Goal: Task Accomplishment & Management: Use online tool/utility

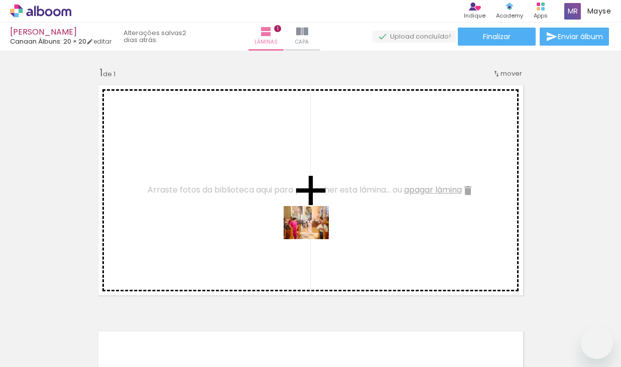
click at [314, 236] on quentale-workspace at bounding box center [310, 183] width 621 height 367
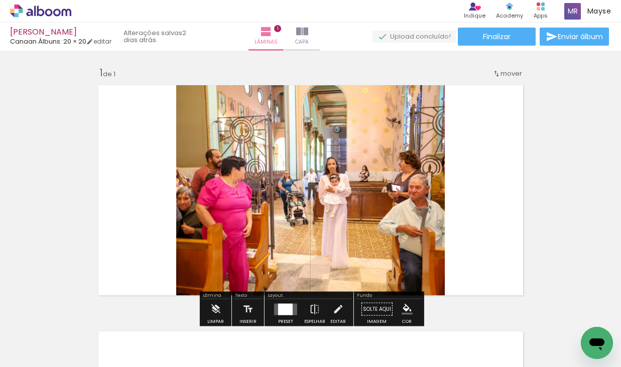
scroll to position [0, 4918]
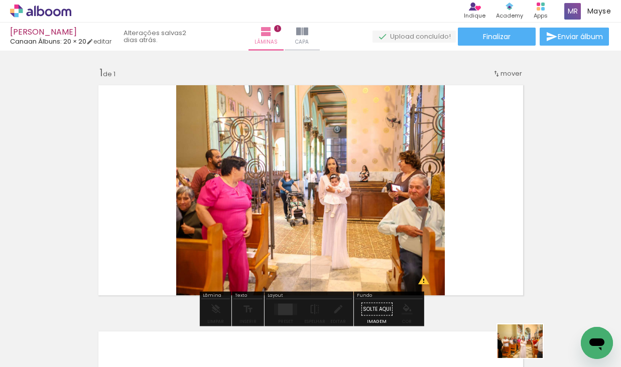
drag, startPoint x: 528, startPoint y: 341, endPoint x: 527, endPoint y: 350, distance: 9.2
click at [527, 350] on div at bounding box center [524, 333] width 50 height 37
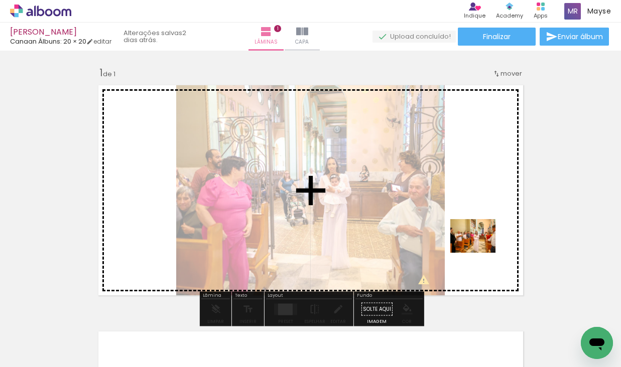
drag, startPoint x: 472, startPoint y: 344, endPoint x: 480, endPoint y: 250, distance: 95.3
click at [480, 250] on quentale-workspace at bounding box center [310, 183] width 621 height 367
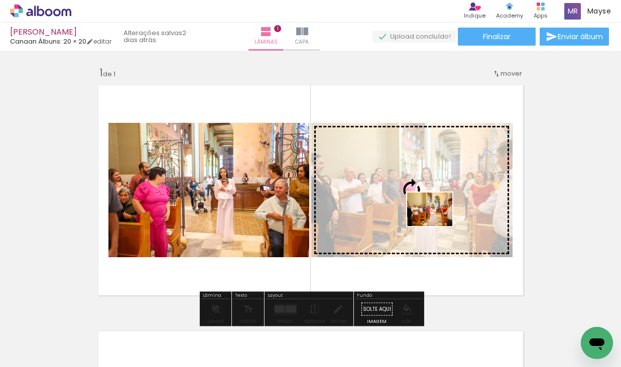
drag, startPoint x: 522, startPoint y: 334, endPoint x: 437, endPoint y: 223, distance: 140.1
click at [437, 223] on quentale-workspace at bounding box center [310, 183] width 621 height 367
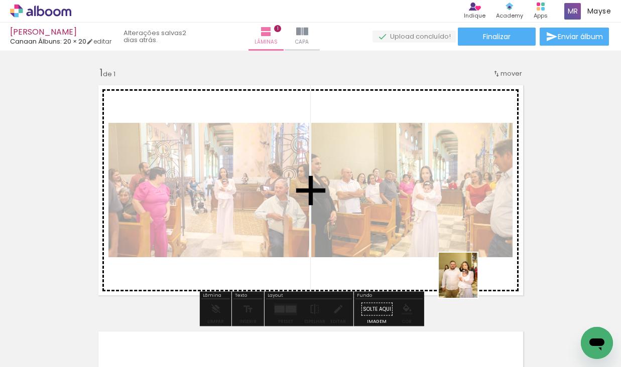
drag, startPoint x: 570, startPoint y: 322, endPoint x: 469, endPoint y: 280, distance: 109.4
click at [469, 280] on quentale-workspace at bounding box center [310, 183] width 621 height 367
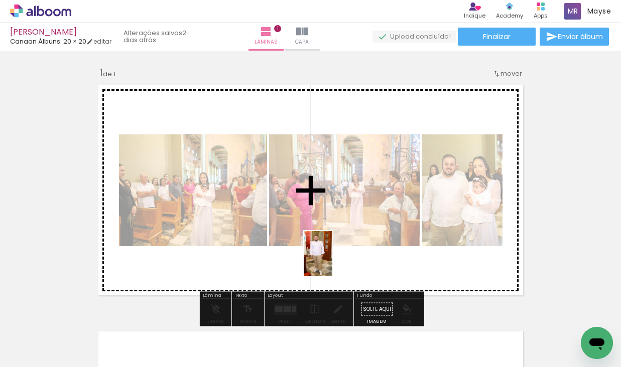
drag, startPoint x: 348, startPoint y: 337, endPoint x: 334, endPoint y: 270, distance: 68.7
click at [334, 270] on quentale-workspace at bounding box center [310, 183] width 621 height 367
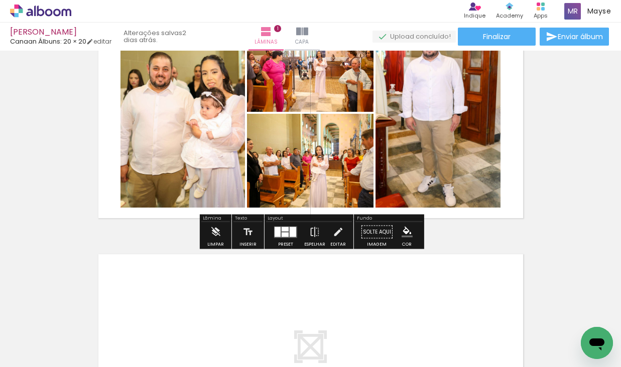
scroll to position [81, 0]
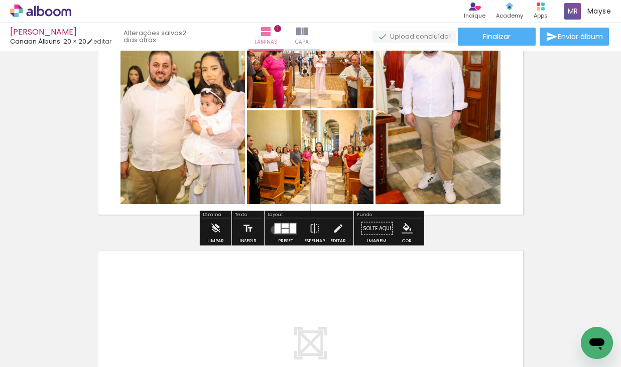
click at [275, 230] on div at bounding box center [278, 228] width 6 height 10
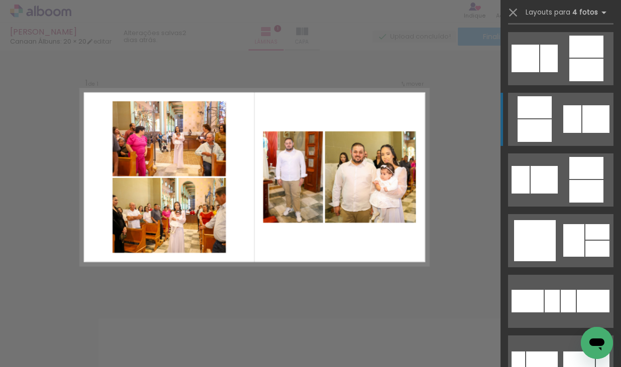
scroll to position [131, 0]
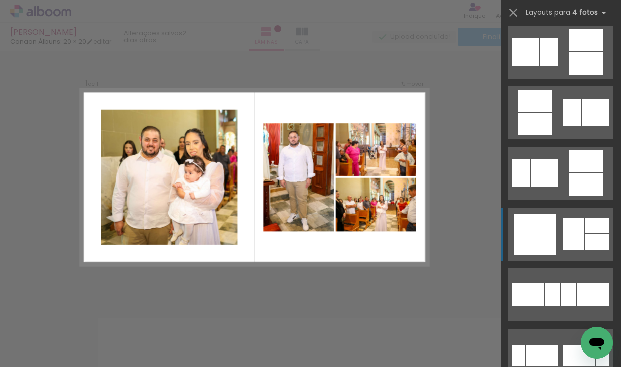
click at [540, 244] on div at bounding box center [535, 234] width 42 height 41
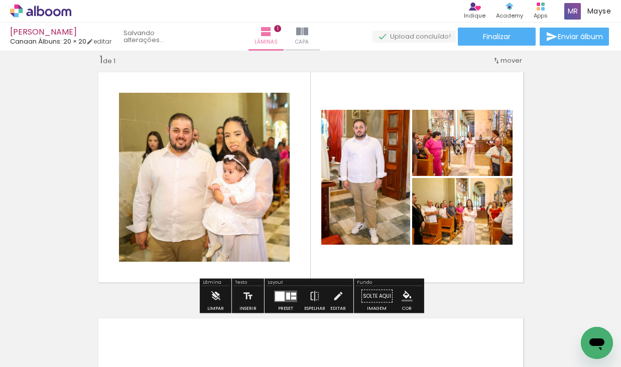
scroll to position [132, 0]
click at [315, 296] on iron-icon at bounding box center [314, 297] width 11 height 20
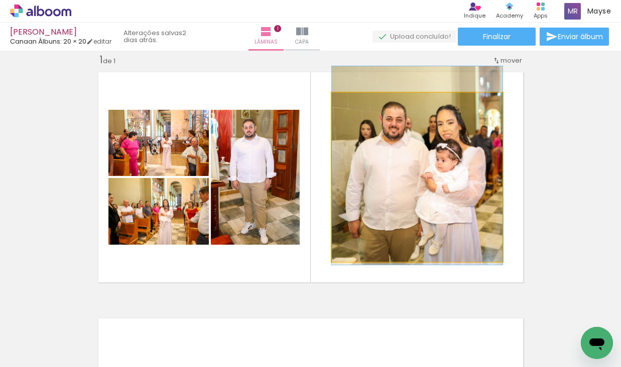
drag, startPoint x: 391, startPoint y: 218, endPoint x: 384, endPoint y: 207, distance: 13.5
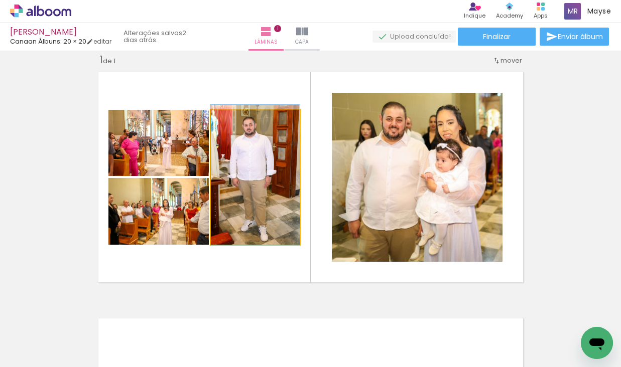
drag, startPoint x: 250, startPoint y: 196, endPoint x: 257, endPoint y: 192, distance: 8.5
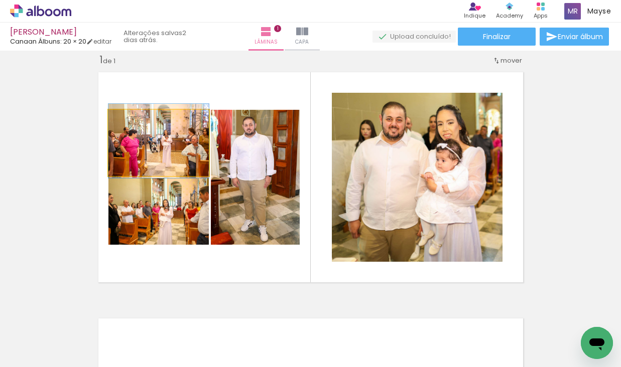
drag, startPoint x: 178, startPoint y: 159, endPoint x: 168, endPoint y: 157, distance: 9.7
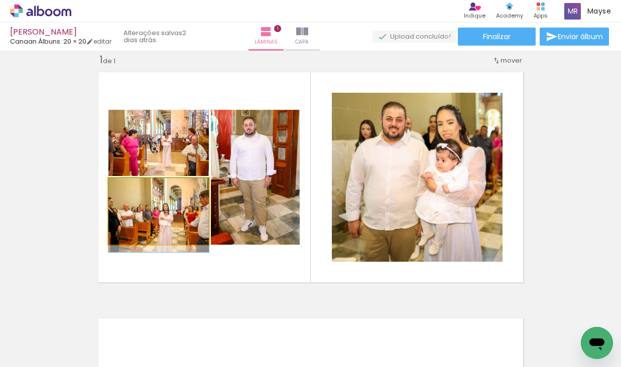
drag, startPoint x: 157, startPoint y: 221, endPoint x: 152, endPoint y: 230, distance: 10.3
click at [152, 231] on div at bounding box center [158, 215] width 100 height 74
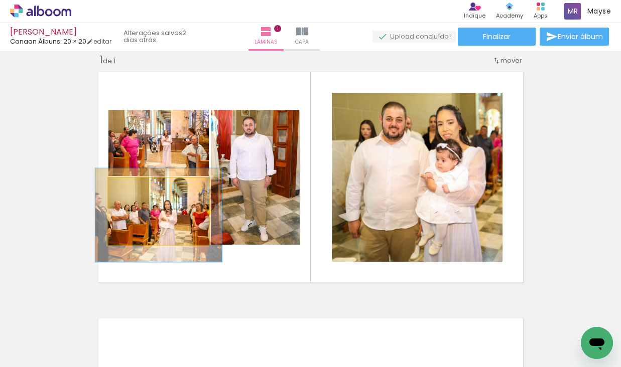
drag, startPoint x: 131, startPoint y: 187, endPoint x: 145, endPoint y: 189, distance: 14.2
type paper-slider "126"
click at [140, 186] on div at bounding box center [140, 188] width 9 height 9
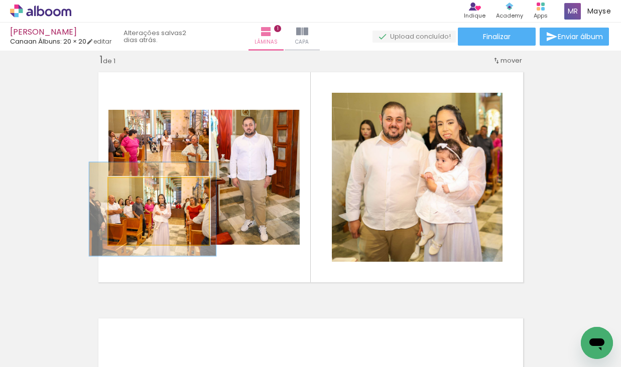
drag, startPoint x: 175, startPoint y: 230, endPoint x: 170, endPoint y: 224, distance: 7.8
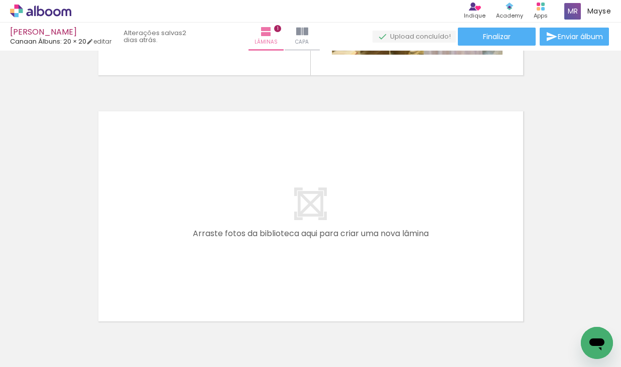
scroll to position [0, 0]
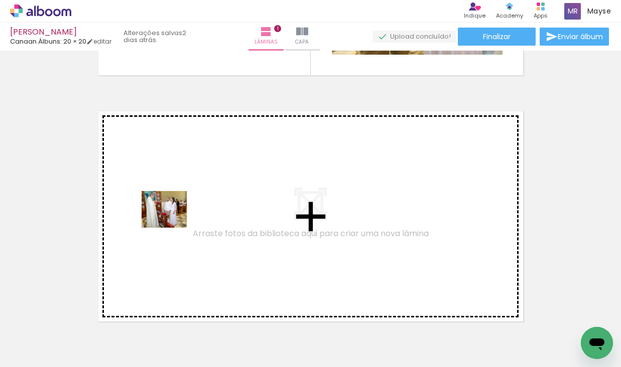
drag, startPoint x: 165, startPoint y: 339, endPoint x: 172, endPoint y: 221, distance: 118.2
click at [172, 221] on quentale-workspace at bounding box center [310, 183] width 621 height 367
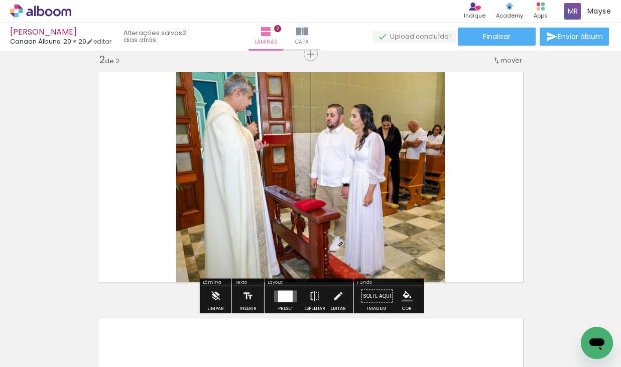
scroll to position [260, 0]
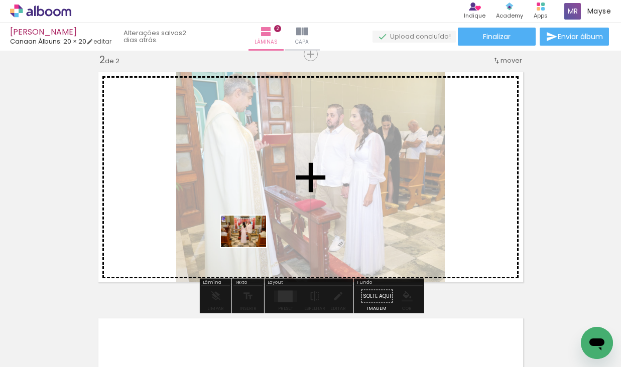
drag, startPoint x: 214, startPoint y: 338, endPoint x: 251, endPoint y: 246, distance: 98.9
click at [251, 246] on quentale-workspace at bounding box center [310, 183] width 621 height 367
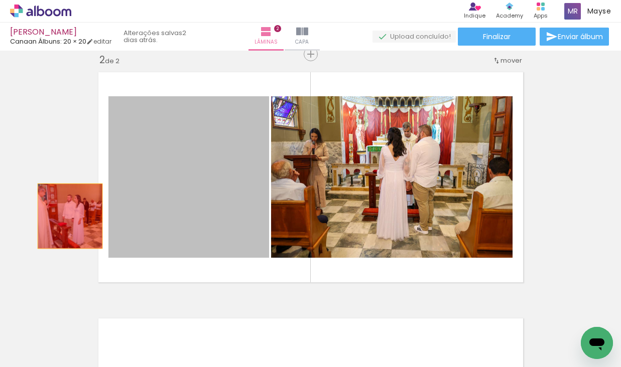
drag, startPoint x: 158, startPoint y: 218, endPoint x: 147, endPoint y: 317, distance: 99.0
click at [58, 217] on div "Inserir lâmina 1 de 2 Inserir lâmina 2 de 2" at bounding box center [310, 165] width 621 height 740
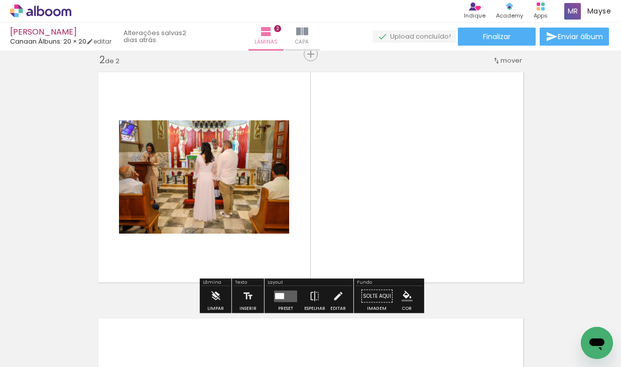
click at [136, 314] on iron-icon at bounding box center [135, 313] width 11 height 11
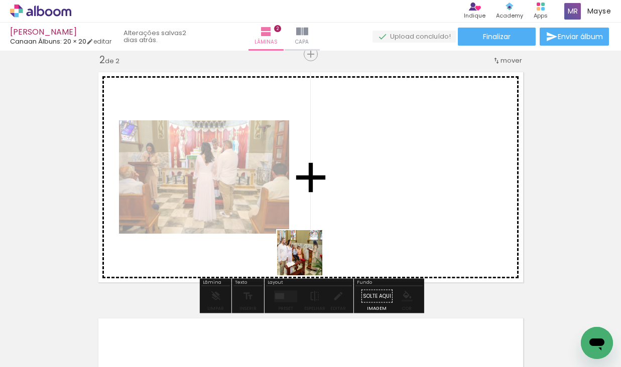
drag, startPoint x: 212, startPoint y: 339, endPoint x: 315, endPoint y: 263, distance: 128.1
click at [316, 234] on quentale-workspace at bounding box center [310, 183] width 621 height 367
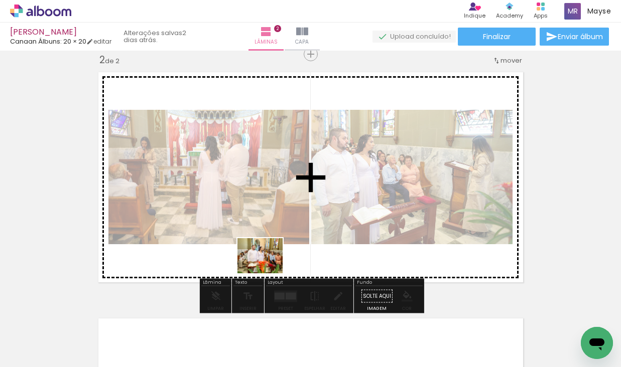
drag, startPoint x: 270, startPoint y: 341, endPoint x: 267, endPoint y: 270, distance: 71.4
click at [268, 269] on quentale-workspace at bounding box center [310, 183] width 621 height 367
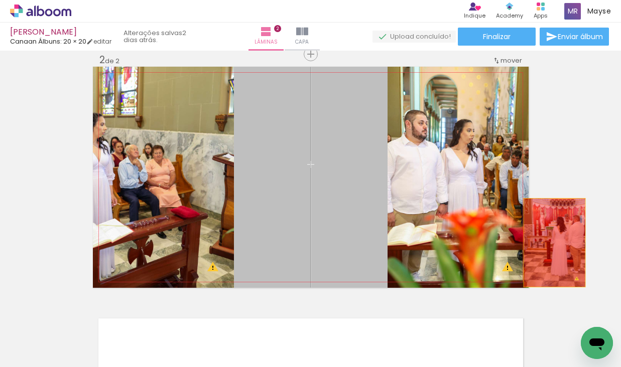
drag, startPoint x: 346, startPoint y: 221, endPoint x: 554, endPoint y: 243, distance: 209.0
click at [554, 243] on div "Inserir lâmina 1 de 2 Inserir lâmina 2 de 2 O Designbox precisará aumentar a su…" at bounding box center [310, 165] width 621 height 740
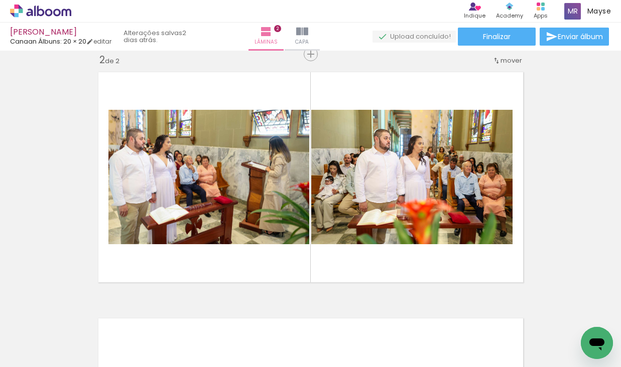
click at [136, 311] on iron-icon at bounding box center [135, 313] width 11 height 11
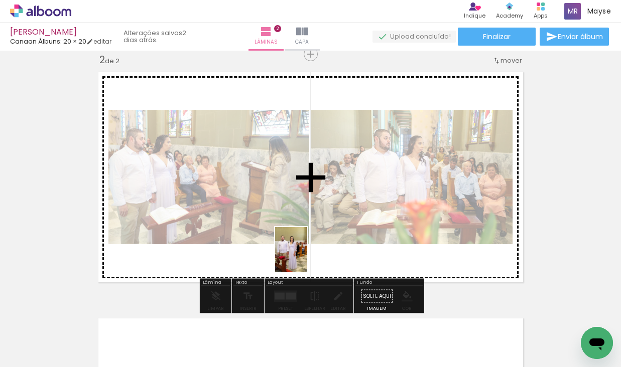
drag, startPoint x: 288, startPoint y: 340, endPoint x: 309, endPoint y: 260, distance: 83.0
click at [305, 258] on quentale-workspace at bounding box center [310, 183] width 621 height 367
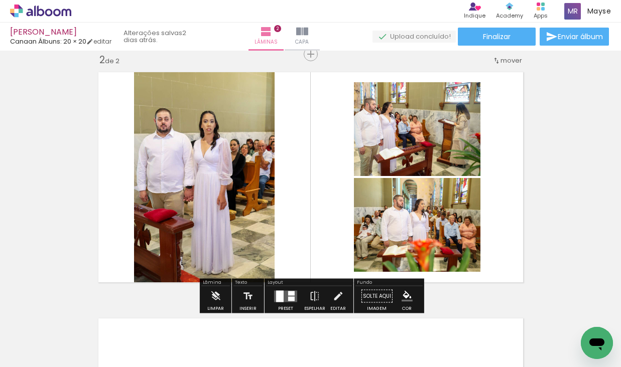
scroll to position [0, 171]
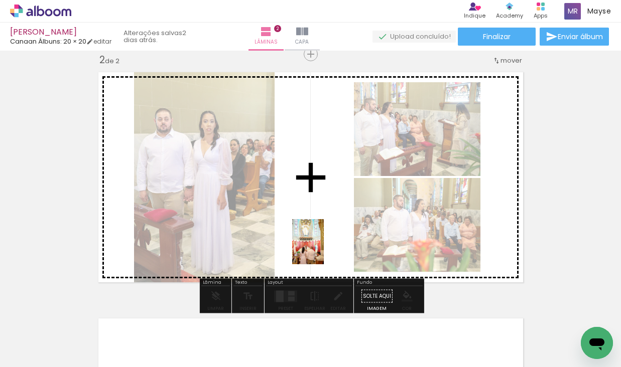
drag, startPoint x: 334, startPoint y: 326, endPoint x: 322, endPoint y: 250, distance: 77.7
click at [322, 250] on quentale-workspace at bounding box center [310, 183] width 621 height 367
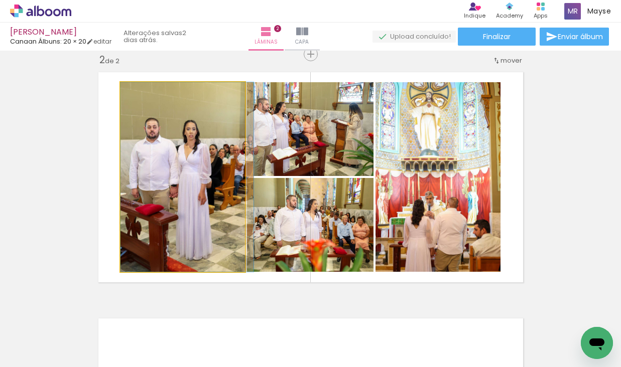
drag, startPoint x: 172, startPoint y: 235, endPoint x: 190, endPoint y: 237, distance: 18.2
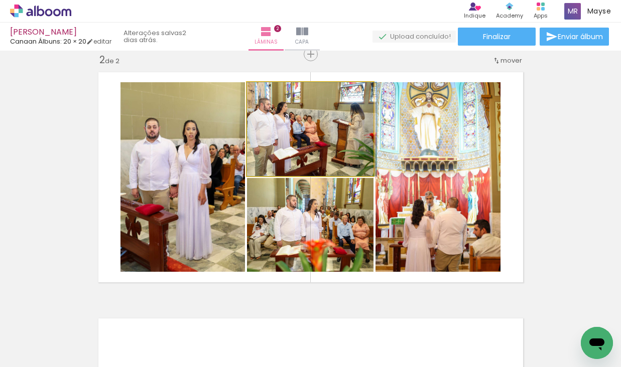
drag, startPoint x: 319, startPoint y: 137, endPoint x: 321, endPoint y: 142, distance: 5.2
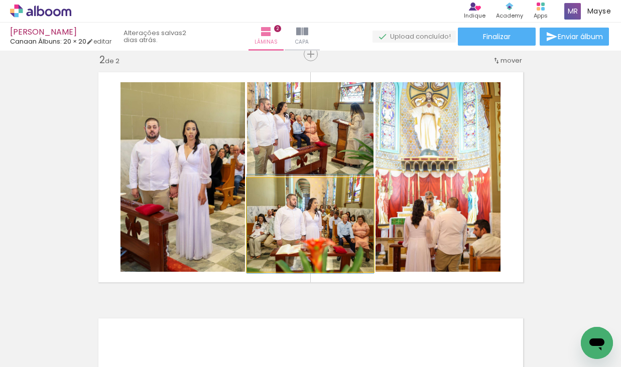
drag, startPoint x: 340, startPoint y: 230, endPoint x: 334, endPoint y: 229, distance: 5.6
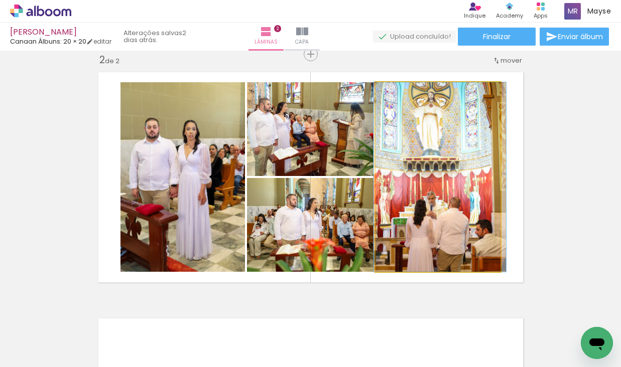
drag, startPoint x: 440, startPoint y: 236, endPoint x: 442, endPoint y: 229, distance: 6.8
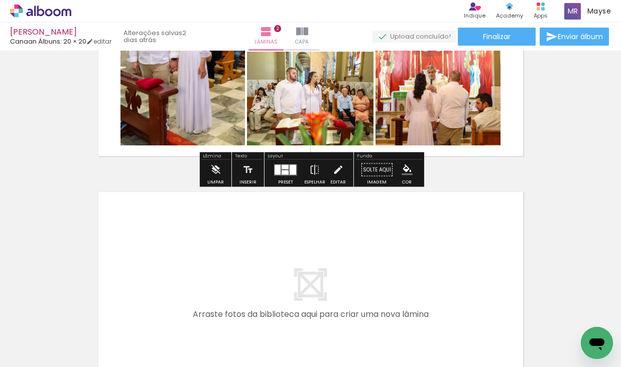
scroll to position [417, 0]
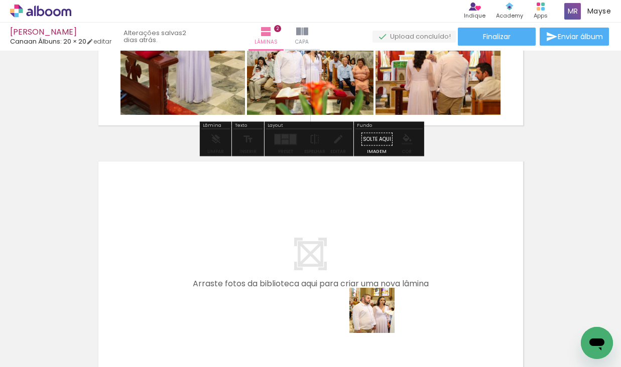
drag, startPoint x: 389, startPoint y: 332, endPoint x: 451, endPoint y: 345, distance: 63.6
click at [350, 262] on quentale-workspace at bounding box center [310, 183] width 621 height 367
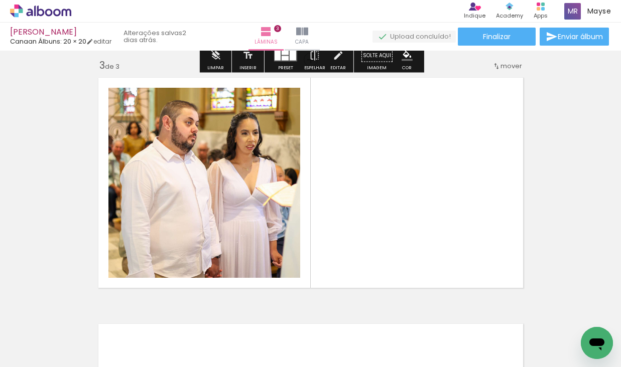
scroll to position [506, 0]
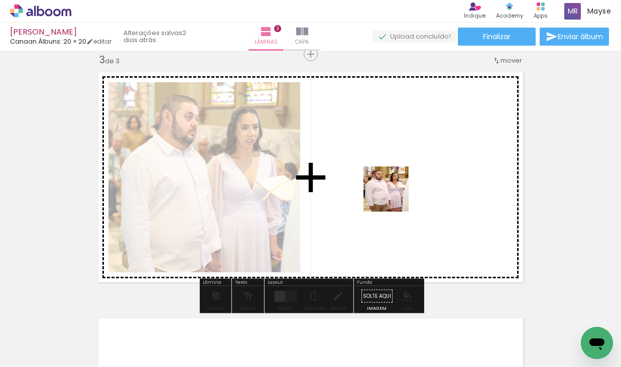
click at [394, 197] on quentale-workspace at bounding box center [310, 183] width 621 height 367
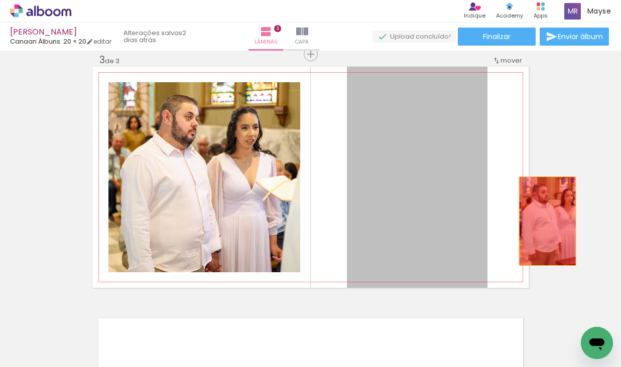
drag, startPoint x: 446, startPoint y: 220, endPoint x: 547, endPoint y: 221, distance: 100.9
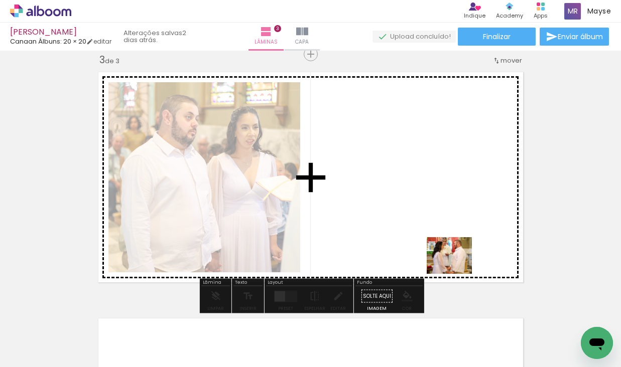
drag, startPoint x: 488, startPoint y: 347, endPoint x: 457, endPoint y: 268, distance: 85.7
click at [457, 268] on quentale-workspace at bounding box center [310, 183] width 621 height 367
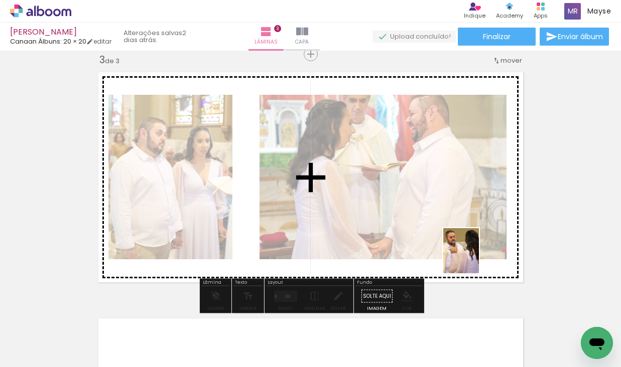
drag, startPoint x: 546, startPoint y: 331, endPoint x: 479, endPoint y: 271, distance: 90.6
click at [474, 261] on quentale-workspace at bounding box center [310, 183] width 621 height 367
click at [480, 272] on quentale-layouter at bounding box center [311, 177] width 436 height 221
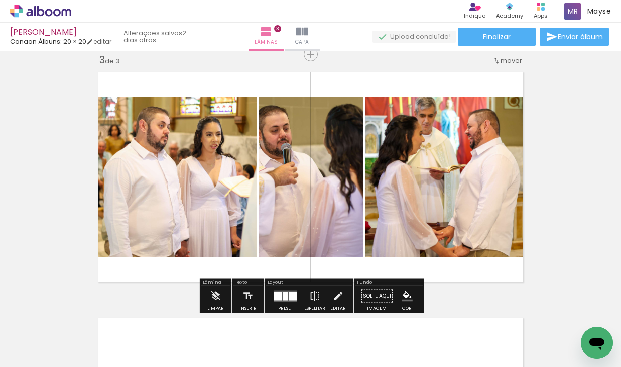
scroll to position [0, 305]
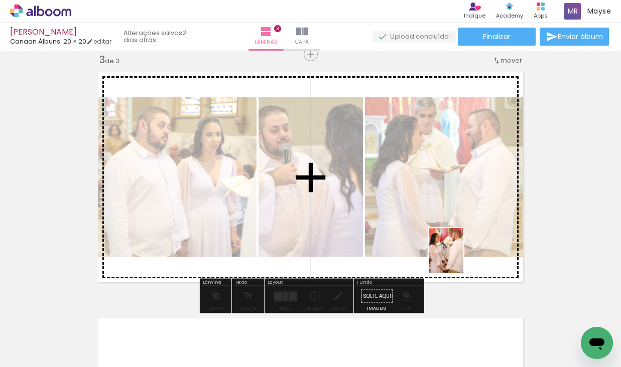
drag, startPoint x: 472, startPoint y: 333, endPoint x: 526, endPoint y: 301, distance: 62.9
click at [459, 259] on quentale-workspace at bounding box center [310, 183] width 621 height 367
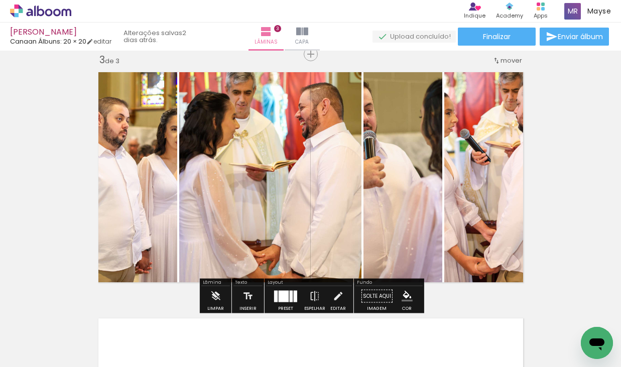
scroll to position [0, 432]
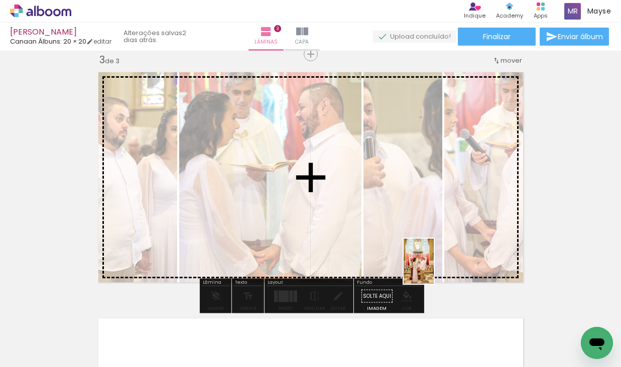
drag, startPoint x: 453, startPoint y: 337, endPoint x: 434, endPoint y: 269, distance: 70.9
click at [434, 269] on quentale-workspace at bounding box center [310, 183] width 621 height 367
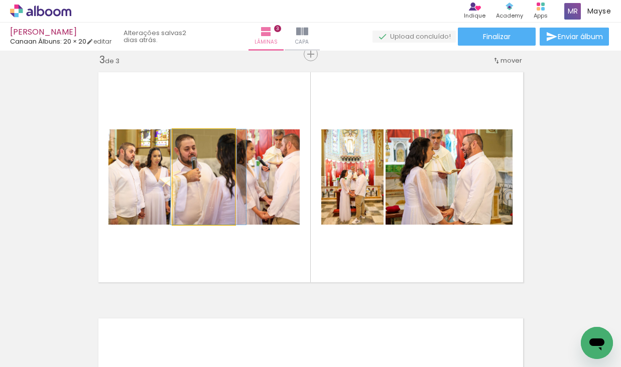
drag, startPoint x: 208, startPoint y: 200, endPoint x: 213, endPoint y: 202, distance: 5.2
drag, startPoint x: 200, startPoint y: 202, endPoint x: 212, endPoint y: 202, distance: 12.1
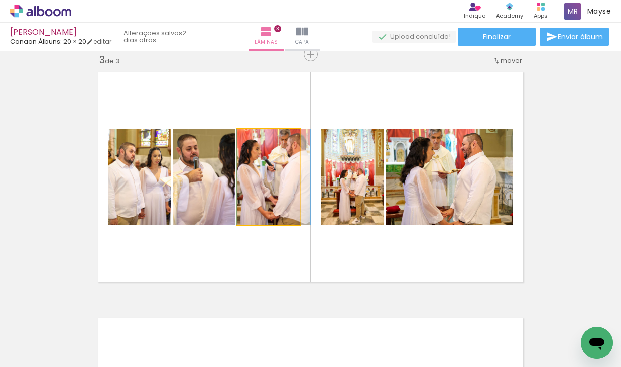
drag, startPoint x: 261, startPoint y: 201, endPoint x: 281, endPoint y: 201, distance: 19.6
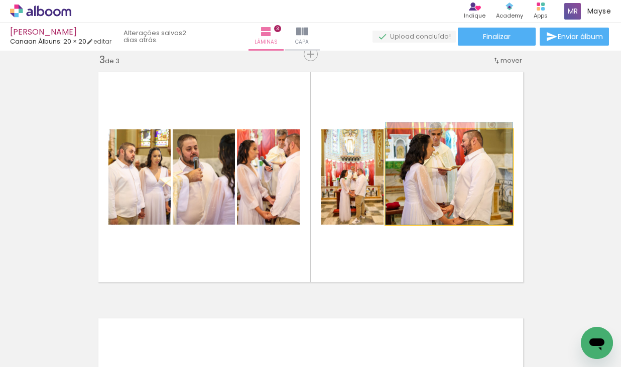
drag, startPoint x: 436, startPoint y: 182, endPoint x: 433, endPoint y: 174, distance: 8.9
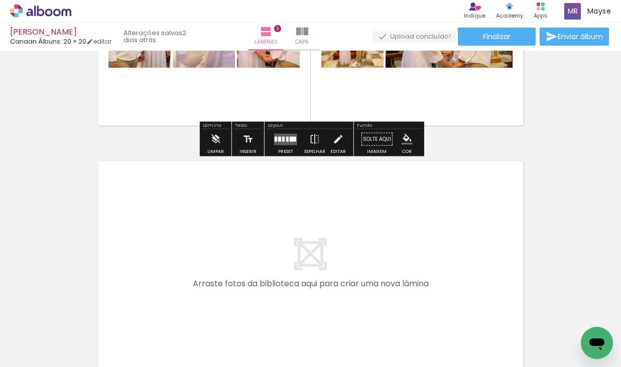
scroll to position [0, 540]
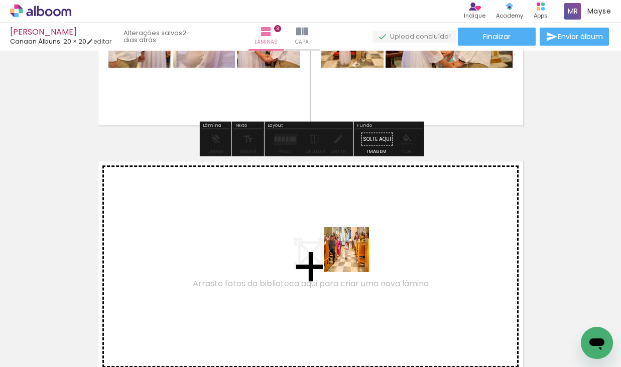
drag, startPoint x: 396, startPoint y: 334, endPoint x: 495, endPoint y: 319, distance: 101.1
click at [354, 257] on quentale-workspace at bounding box center [310, 183] width 621 height 367
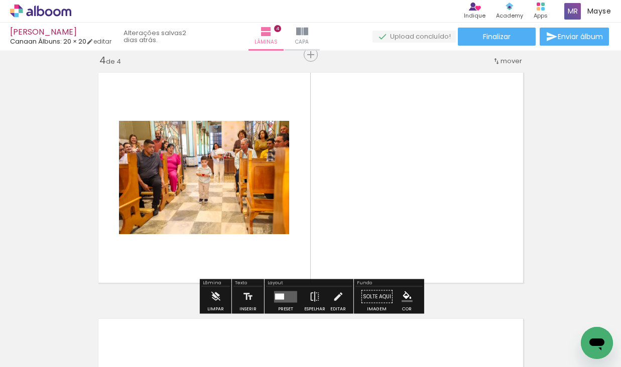
scroll to position [753, 0]
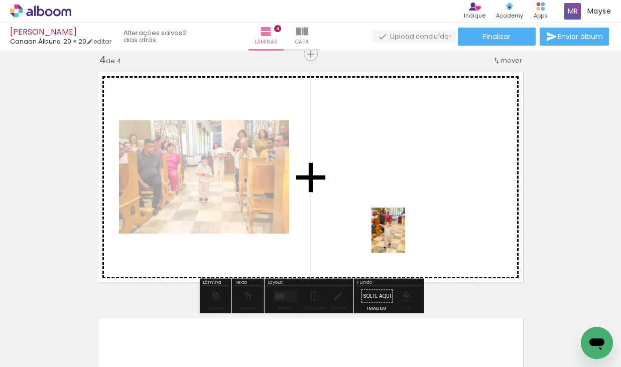
drag, startPoint x: 468, startPoint y: 330, endPoint x: 463, endPoint y: 292, distance: 38.5
click at [402, 238] on quentale-workspace at bounding box center [310, 183] width 621 height 367
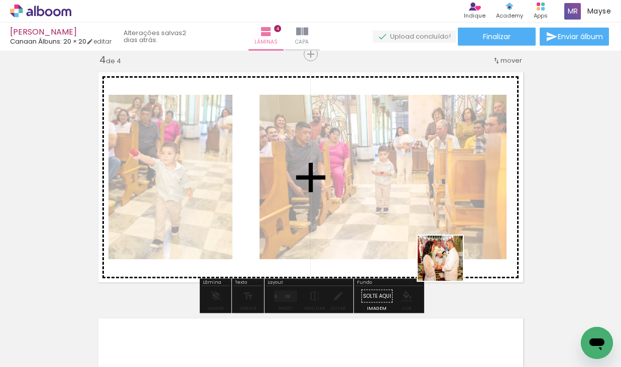
drag, startPoint x: 460, startPoint y: 275, endPoint x: 542, endPoint y: 312, distance: 90.3
click at [448, 266] on quentale-workspace at bounding box center [310, 183] width 621 height 367
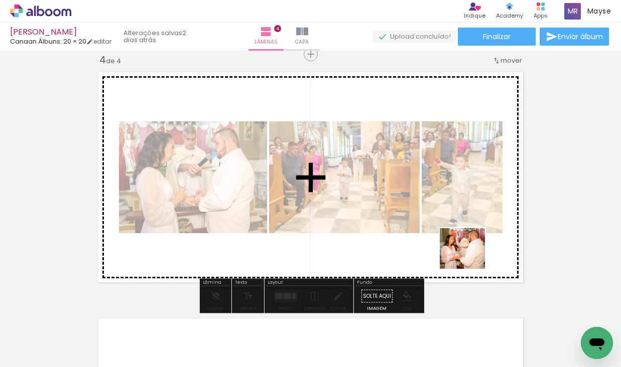
drag, startPoint x: 570, startPoint y: 317, endPoint x: 469, endPoint y: 259, distance: 116.8
click at [469, 259] on quentale-workspace at bounding box center [310, 183] width 621 height 367
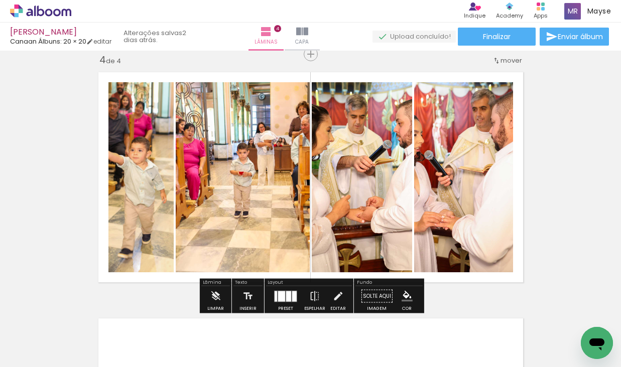
scroll to position [0, 763]
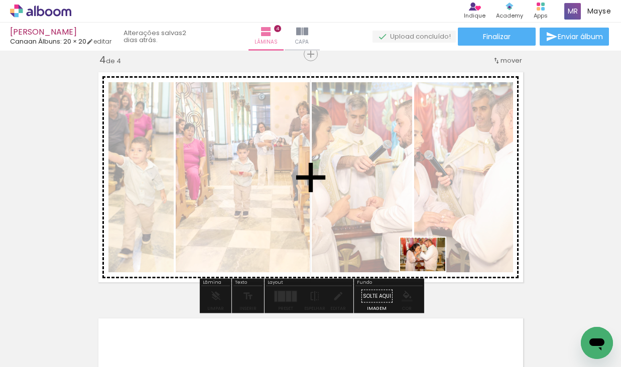
drag, startPoint x: 431, startPoint y: 328, endPoint x: 481, endPoint y: 332, distance: 50.4
click at [430, 268] on quentale-workspace at bounding box center [310, 183] width 621 height 367
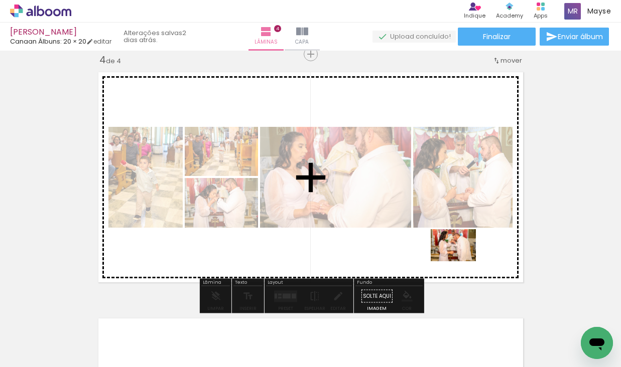
drag, startPoint x: 473, startPoint y: 335, endPoint x: 460, endPoint y: 253, distance: 83.9
click at [460, 253] on quentale-workspace at bounding box center [310, 183] width 621 height 367
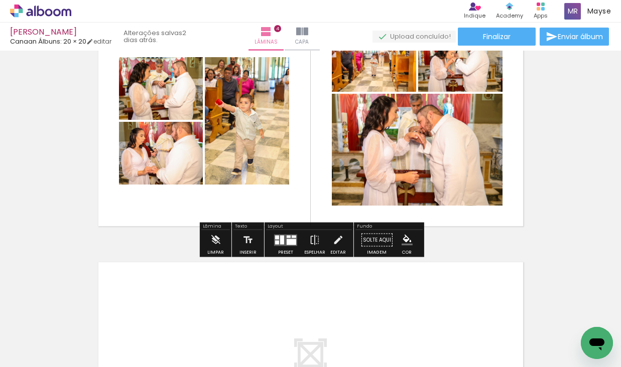
scroll to position [808, 0]
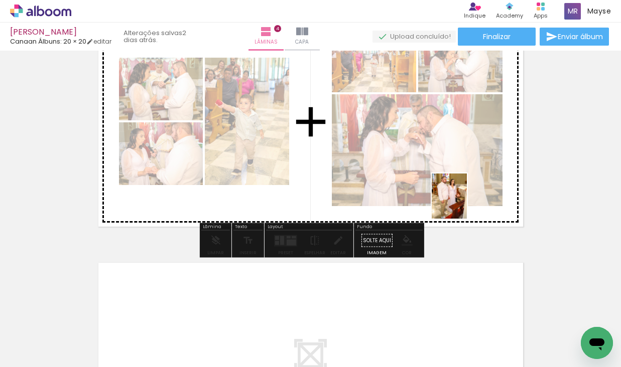
drag, startPoint x: 508, startPoint y: 337, endPoint x: 462, endPoint y: 204, distance: 141.3
click at [462, 204] on quentale-workspace at bounding box center [310, 183] width 621 height 367
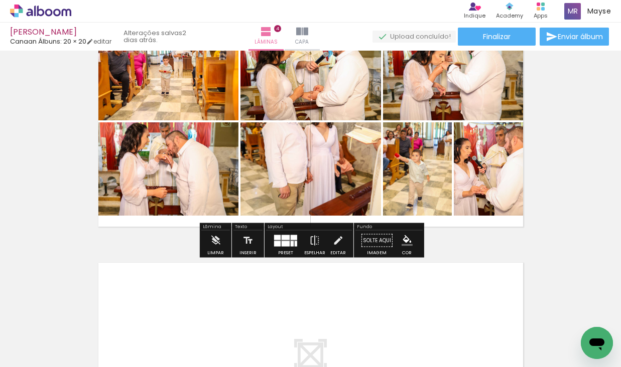
click at [285, 240] on quentale-layouter at bounding box center [285, 241] width 23 height 12
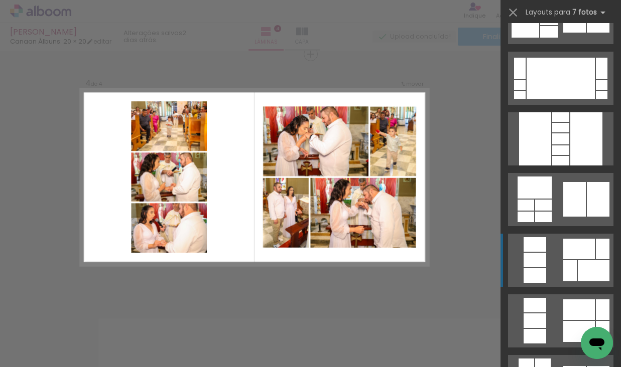
scroll to position [224, 0]
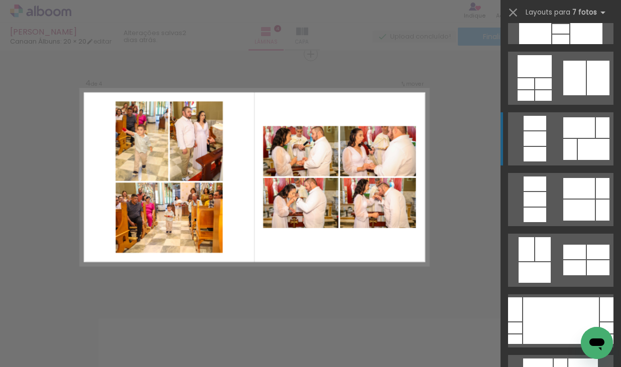
click at [544, 283] on div at bounding box center [535, 273] width 32 height 21
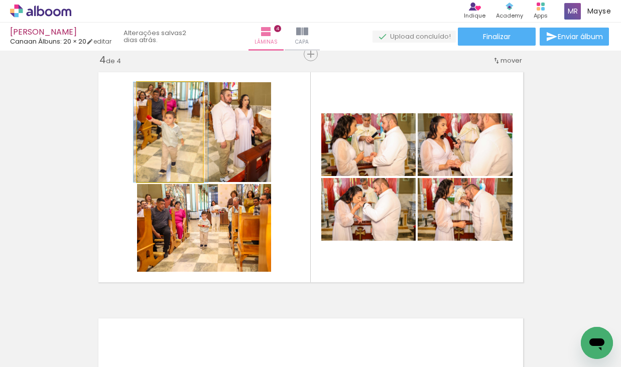
drag, startPoint x: 166, startPoint y: 154, endPoint x: 168, endPoint y: 149, distance: 5.4
click at [167, 149] on div at bounding box center [171, 132] width 74 height 100
click at [172, 157] on quentale-photo at bounding box center [170, 132] width 66 height 100
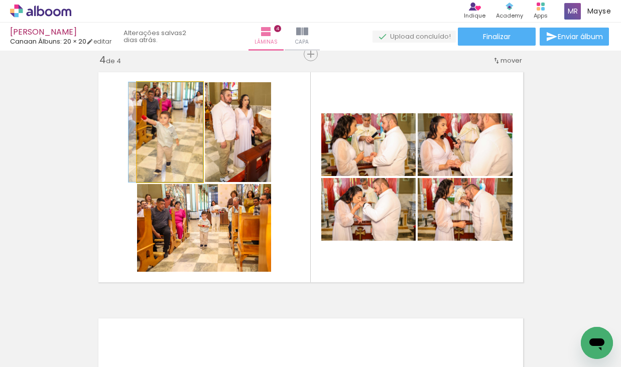
drag, startPoint x: 167, startPoint y: 159, endPoint x: 152, endPoint y: 139, distance: 24.8
drag, startPoint x: 160, startPoint y: 138, endPoint x: 165, endPoint y: 128, distance: 11.7
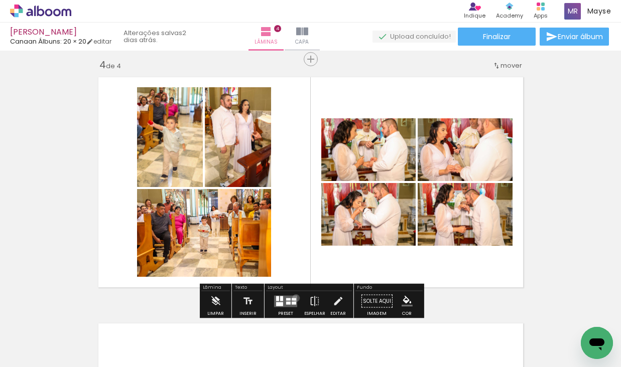
click at [294, 298] on quentale-layouter at bounding box center [285, 302] width 23 height 12
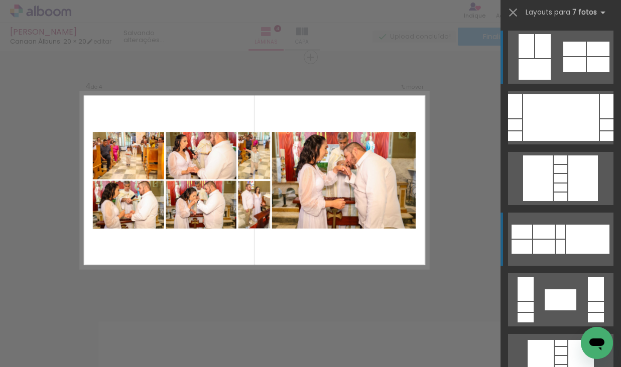
scroll to position [753, 0]
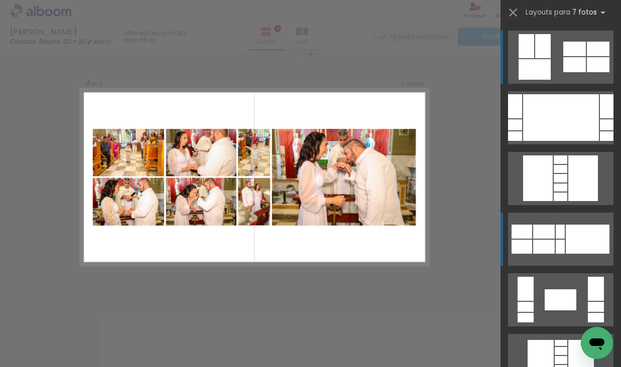
click at [542, 235] on div at bounding box center [544, 232] width 22 height 14
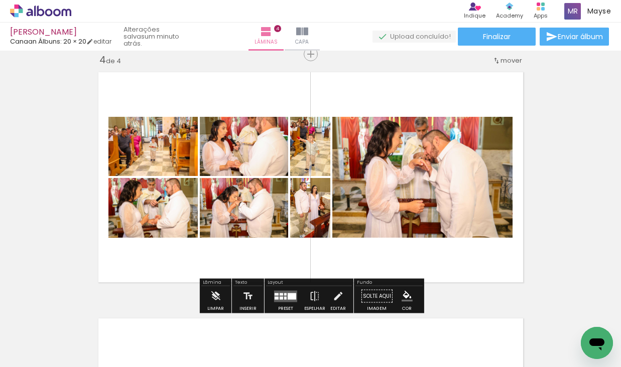
scroll to position [0, 763]
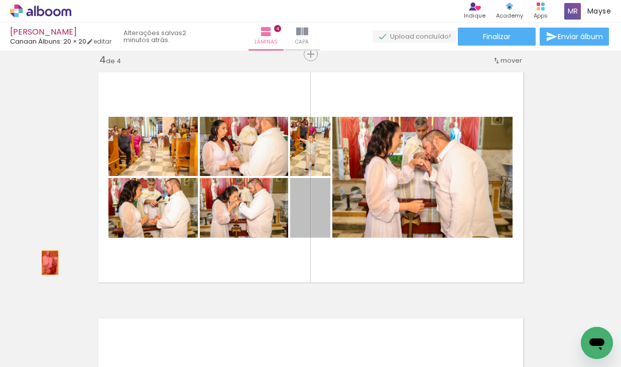
drag, startPoint x: 320, startPoint y: 226, endPoint x: 67, endPoint y: 256, distance: 254.2
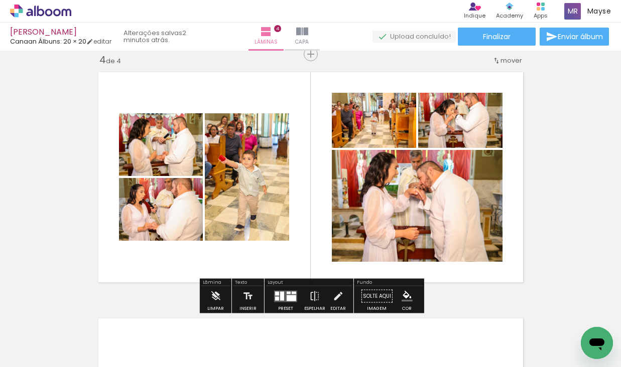
click at [289, 298] on div at bounding box center [292, 298] width 10 height 6
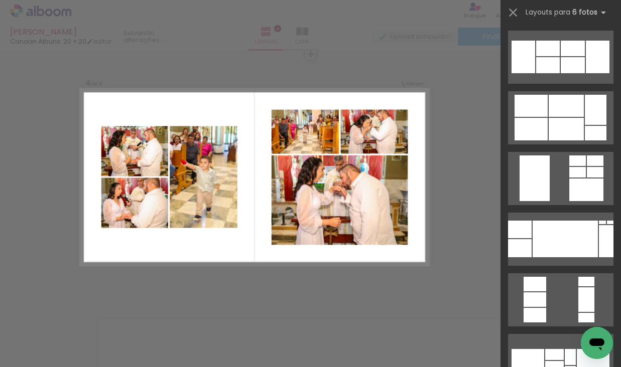
scroll to position [0, 0]
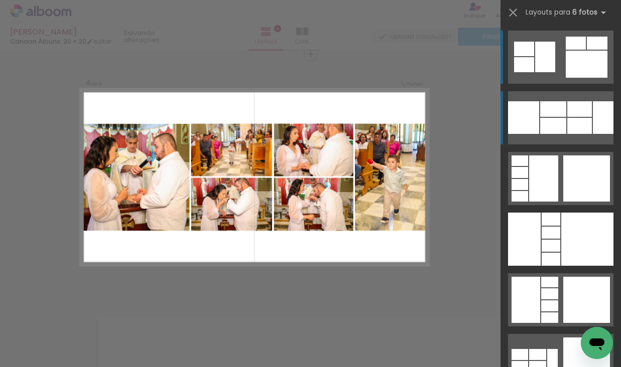
click at [570, 127] on div at bounding box center [579, 126] width 25 height 16
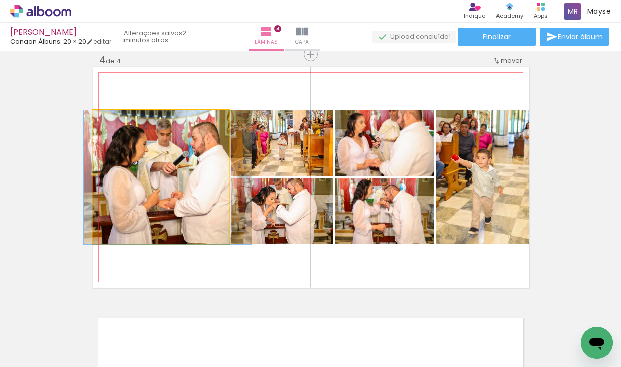
drag, startPoint x: 129, startPoint y: 193, endPoint x: 135, endPoint y: 193, distance: 6.5
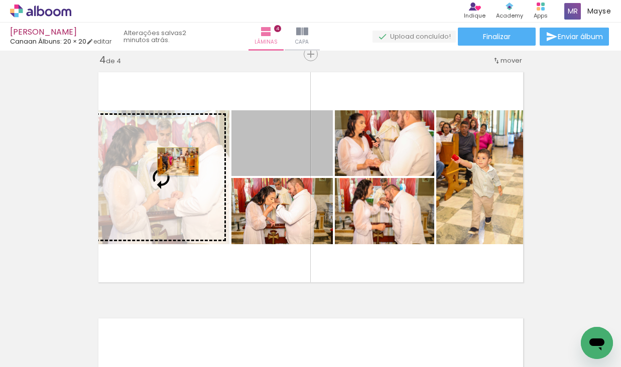
drag, startPoint x: 266, startPoint y: 145, endPoint x: 178, endPoint y: 161, distance: 89.9
click at [0, 0] on slot at bounding box center [0, 0] width 0 height 0
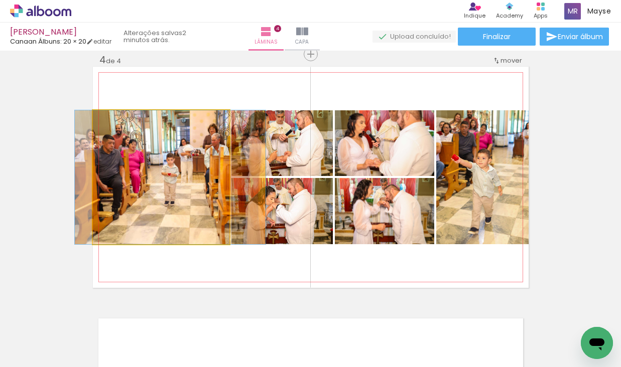
drag, startPoint x: 144, startPoint y: 195, endPoint x: 153, endPoint y: 207, distance: 15.2
click at [154, 207] on quentale-photo at bounding box center [161, 177] width 137 height 134
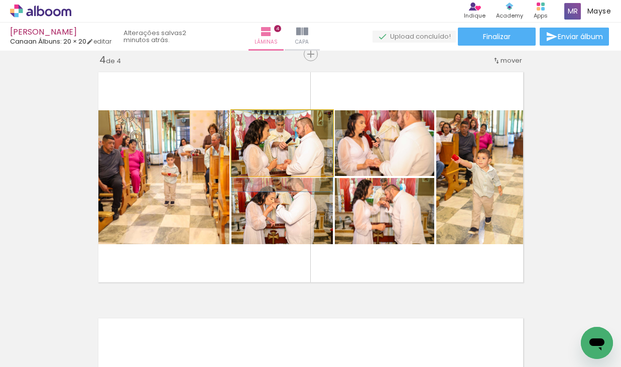
drag, startPoint x: 290, startPoint y: 159, endPoint x: 288, endPoint y: 167, distance: 8.4
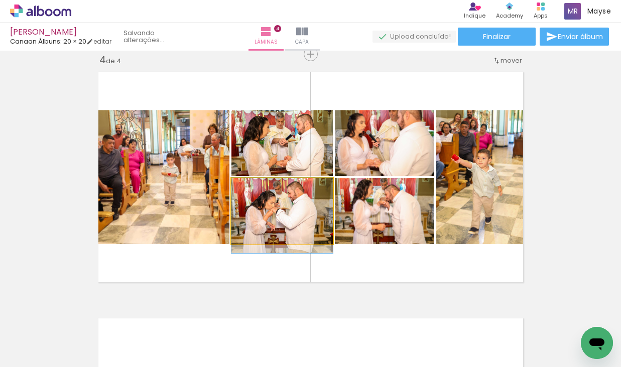
drag, startPoint x: 287, startPoint y: 210, endPoint x: 278, endPoint y: 203, distance: 11.1
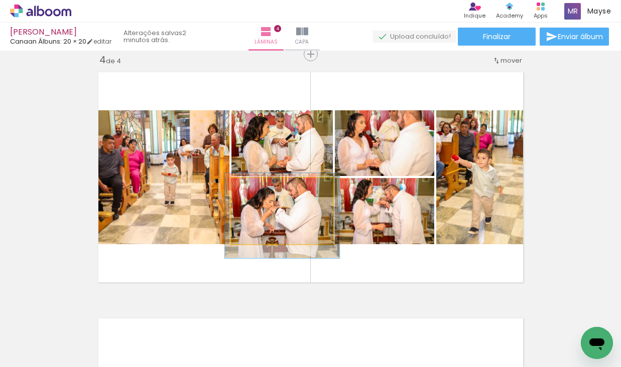
type paper-slider "113"
click at [259, 184] on div at bounding box center [259, 189] width 16 height 16
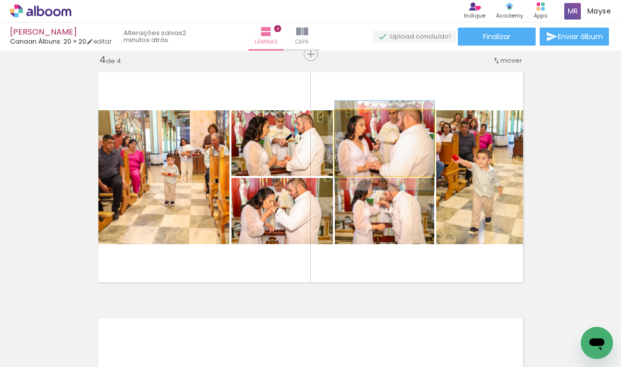
drag, startPoint x: 376, startPoint y: 150, endPoint x: 369, endPoint y: 152, distance: 6.5
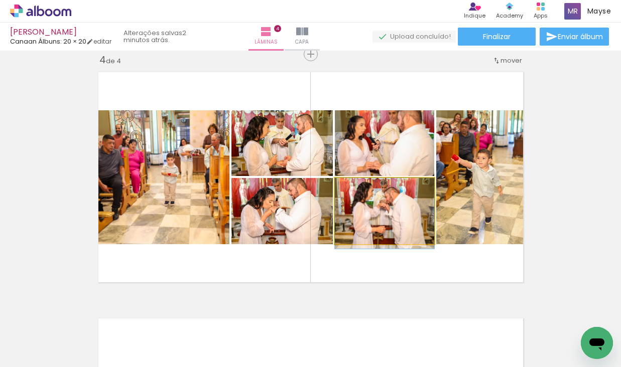
drag, startPoint x: 392, startPoint y: 206, endPoint x: 392, endPoint y: 212, distance: 5.5
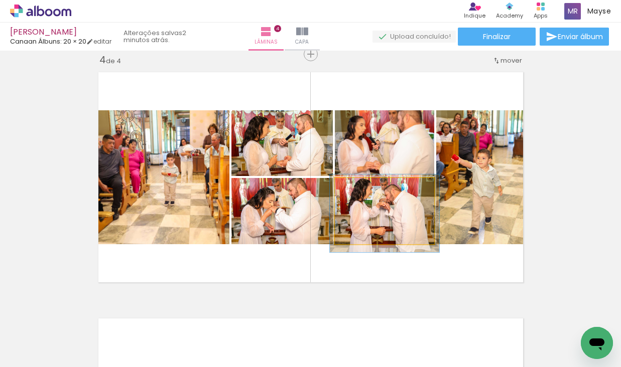
type paper-slider "110"
click at [362, 189] on div at bounding box center [361, 188] width 9 height 9
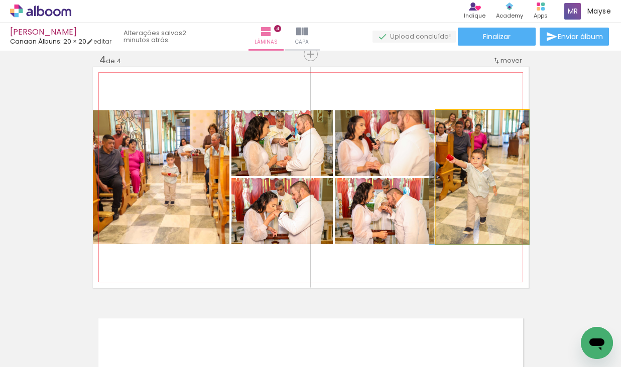
drag, startPoint x: 461, startPoint y: 191, endPoint x: 456, endPoint y: 189, distance: 5.2
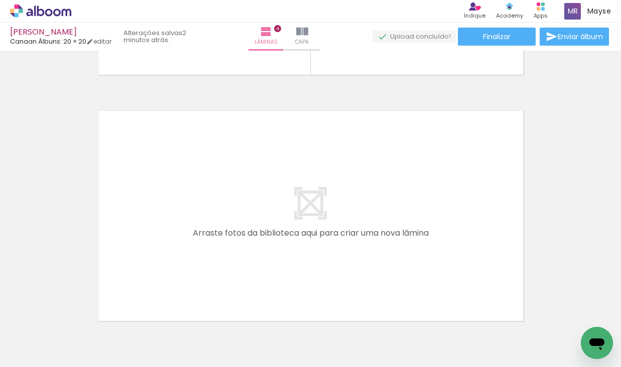
scroll to position [0, 1007]
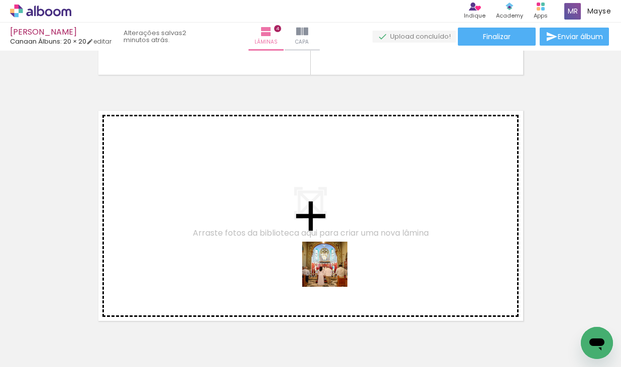
drag, startPoint x: 331, startPoint y: 323, endPoint x: 332, endPoint y: 270, distance: 53.7
click at [332, 270] on quentale-workspace at bounding box center [310, 183] width 621 height 367
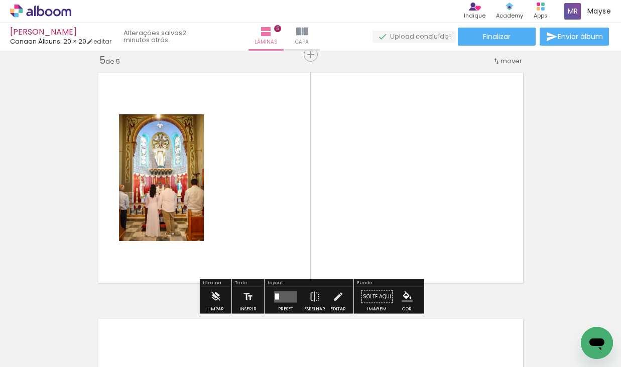
scroll to position [999, 0]
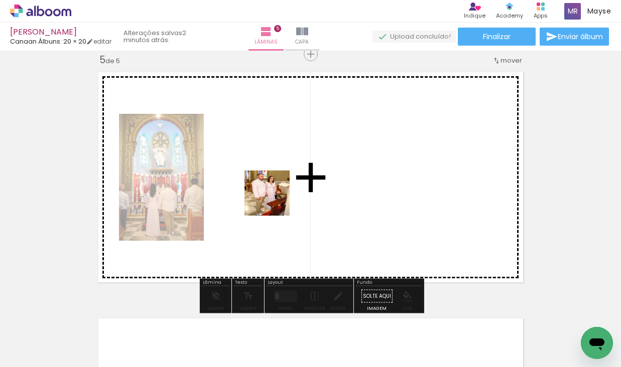
drag, startPoint x: 271, startPoint y: 331, endPoint x: 273, endPoint y: 198, distance: 132.5
click at [273, 198] on quentale-workspace at bounding box center [310, 183] width 621 height 367
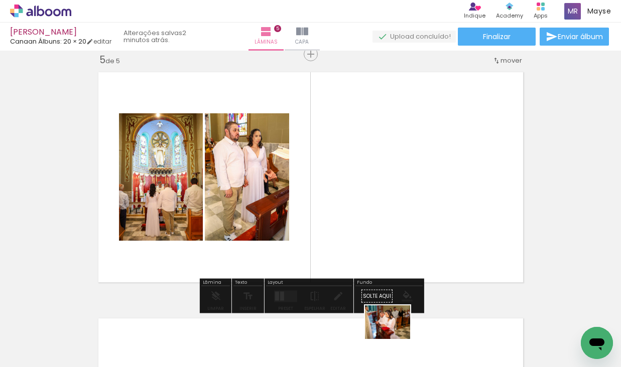
drag, startPoint x: 384, startPoint y: 333, endPoint x: 396, endPoint y: 336, distance: 12.9
click at [395, 336] on div at bounding box center [387, 333] width 50 height 37
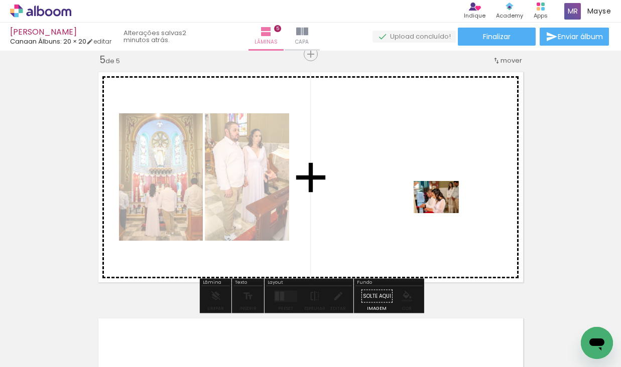
drag, startPoint x: 447, startPoint y: 317, endPoint x: 444, endPoint y: 211, distance: 106.0
click at [444, 211] on quentale-workspace at bounding box center [310, 183] width 621 height 367
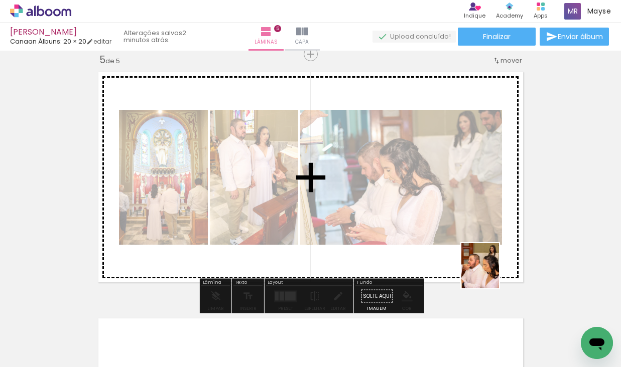
drag, startPoint x: 511, startPoint y: 336, endPoint x: 553, endPoint y: 325, distance: 43.6
click quentale-workspace
